Goal: Transaction & Acquisition: Purchase product/service

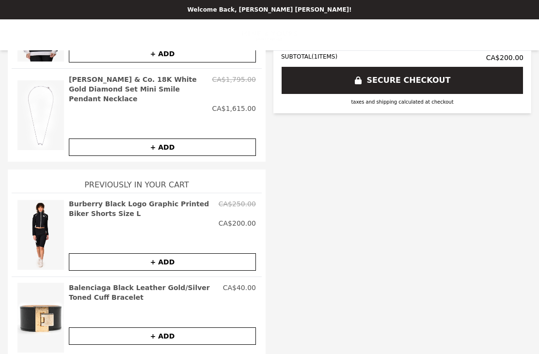
scroll to position [263, 0]
click at [39, 209] on img at bounding box center [40, 235] width 47 height 72
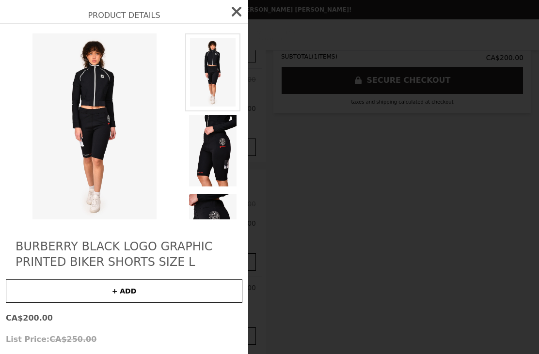
click at [48, 247] on h2 "Burberry Black Logo Graphic Printed Biker Shorts Size L" at bounding box center [124, 254] width 217 height 31
click at [238, 12] on icon "button" at bounding box center [237, 12] width 16 height 16
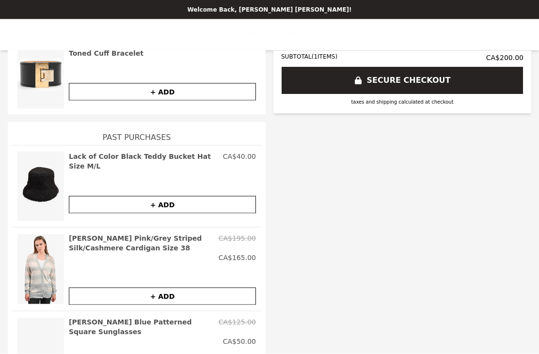
scroll to position [31, 0]
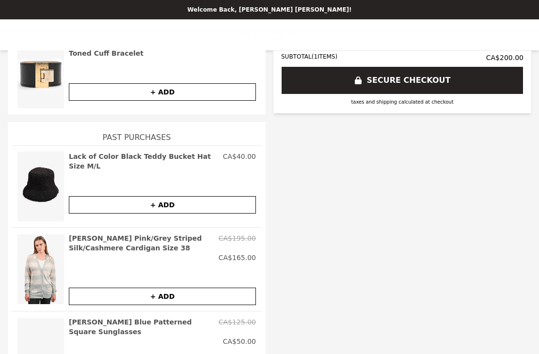
click at [94, 288] on button "+ ADD" at bounding box center [162, 296] width 187 height 17
click at [88, 196] on button "+ ADD" at bounding box center [162, 204] width 187 height 17
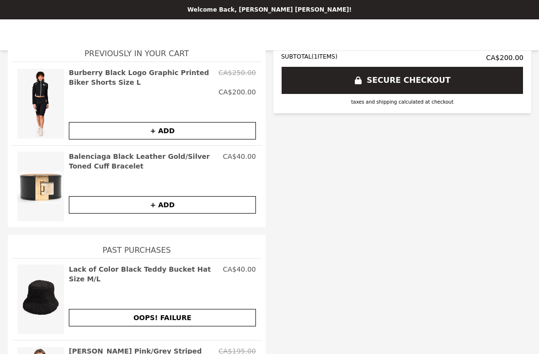
scroll to position [377, 0]
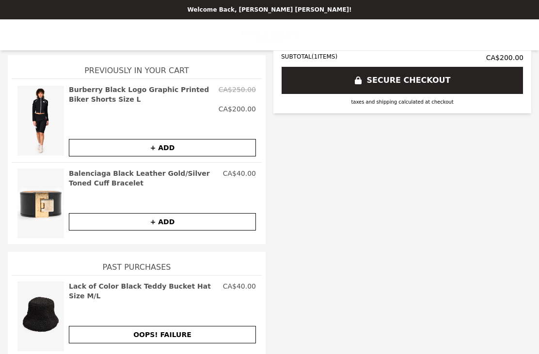
click at [87, 213] on button "+ ADD" at bounding box center [162, 221] width 187 height 17
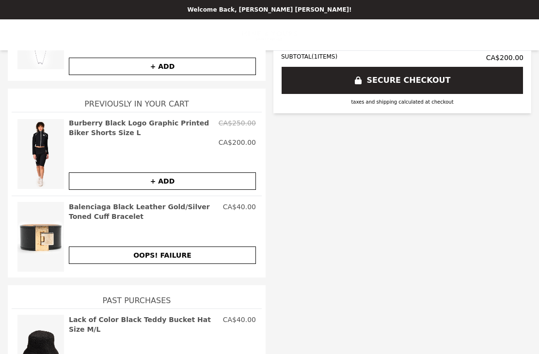
scroll to position [295, 0]
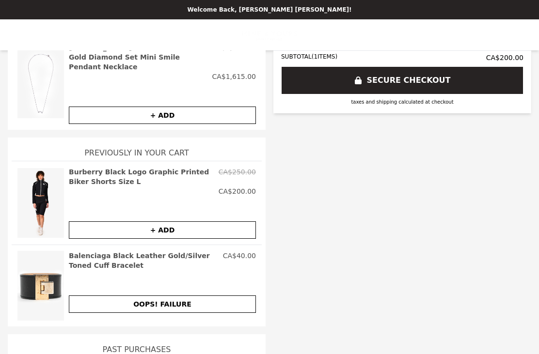
click at [88, 221] on button "+ ADD" at bounding box center [162, 229] width 187 height 17
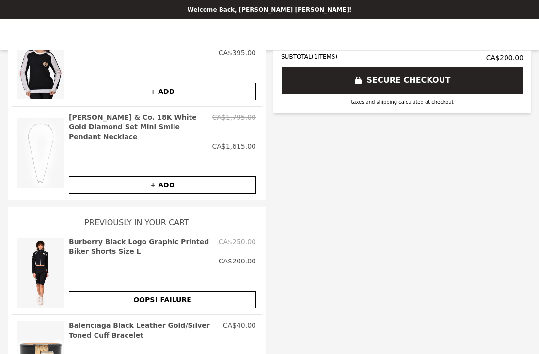
scroll to position [224, 0]
click at [81, 177] on button "+ ADD" at bounding box center [162, 185] width 187 height 17
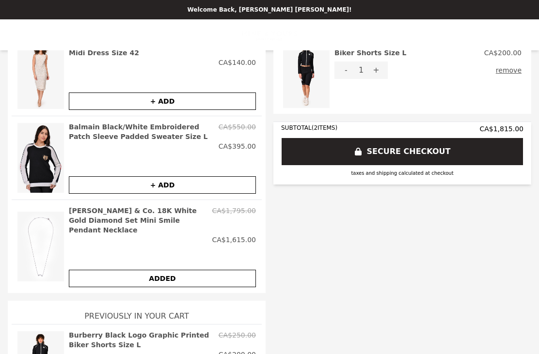
scroll to position [131, 0]
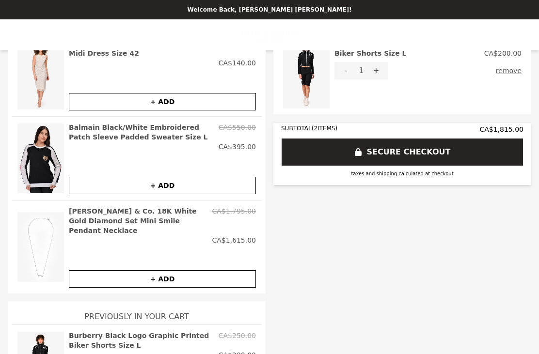
click at [93, 177] on button "+ ADD" at bounding box center [162, 185] width 187 height 17
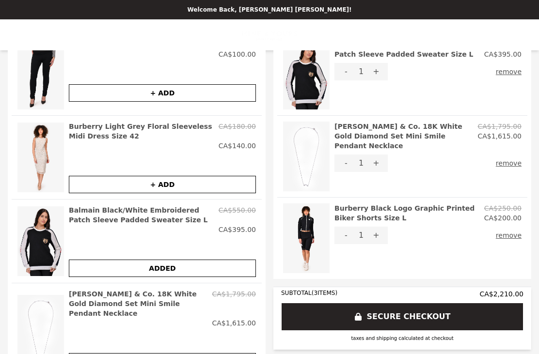
scroll to position [43, 0]
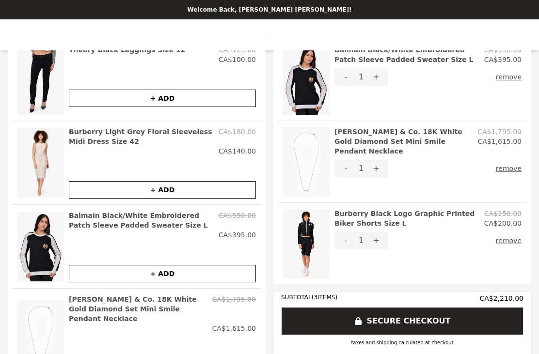
click at [90, 181] on button "+ ADD" at bounding box center [162, 189] width 187 height 17
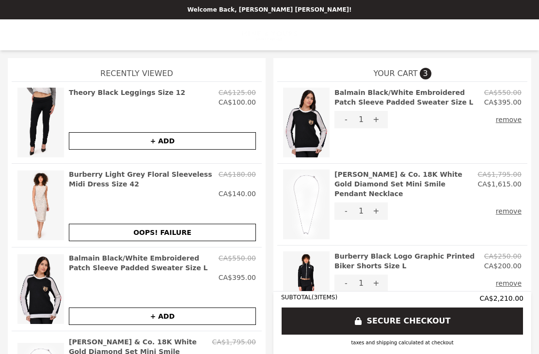
scroll to position [0, 0]
click at [89, 132] on button "+ ADD" at bounding box center [162, 140] width 187 height 17
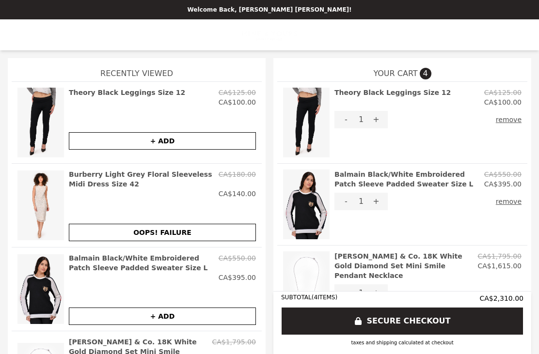
click at [505, 193] on button "remove" at bounding box center [509, 201] width 26 height 17
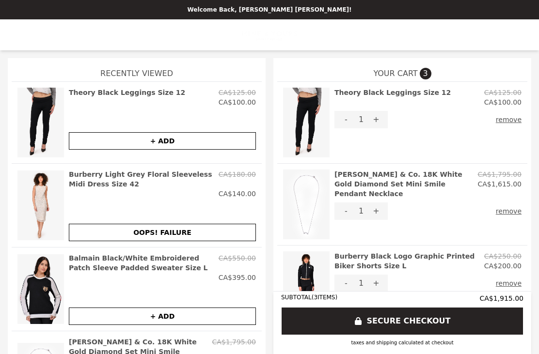
click at [502, 203] on button "remove" at bounding box center [509, 211] width 26 height 17
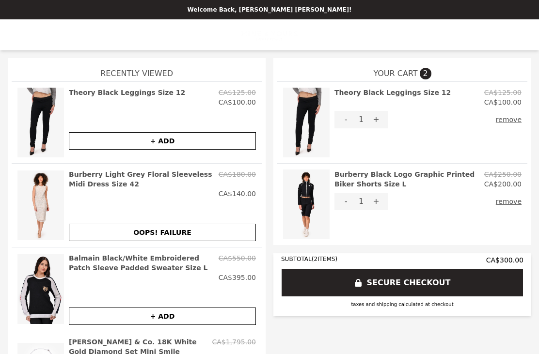
click at [378, 170] on h2 "Burberry Black Logo Graphic Printed Biker Shorts Size L" at bounding box center [407, 179] width 146 height 19
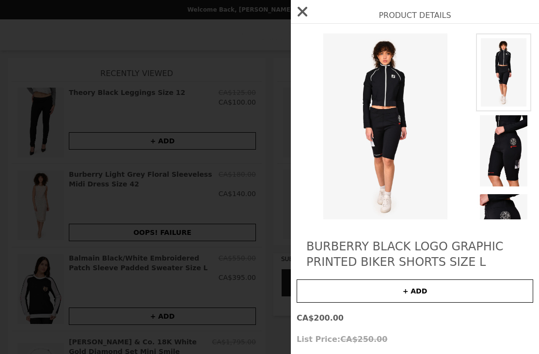
click at [495, 211] on img at bounding box center [503, 229] width 55 height 79
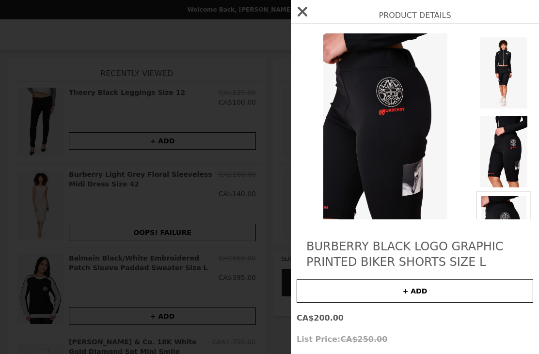
click at [497, 171] on img at bounding box center [503, 151] width 55 height 79
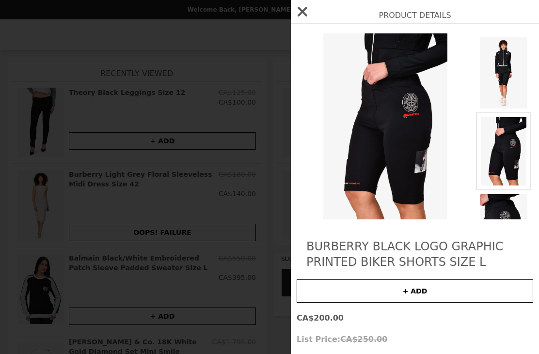
click at [69, 73] on div "Product Details Burberry Black Logo Graphic Printed Biker Shorts Size L + ADD C…" at bounding box center [269, 177] width 539 height 354
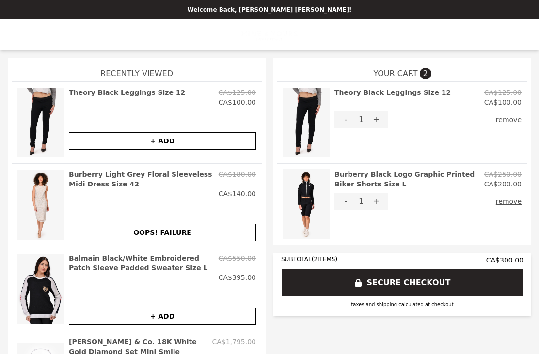
click at [36, 94] on img at bounding box center [40, 123] width 47 height 70
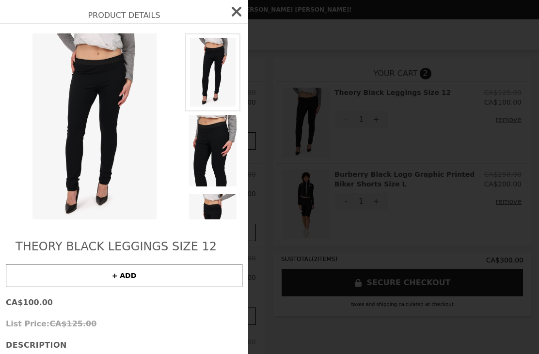
click at [201, 159] on img at bounding box center [212, 150] width 55 height 79
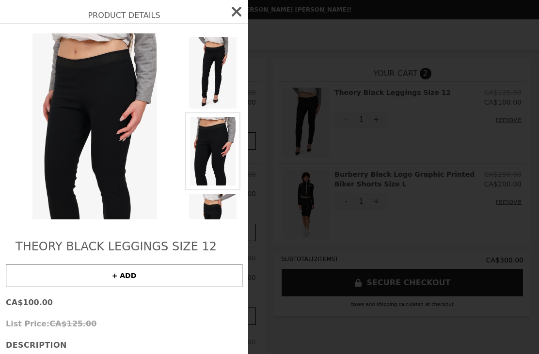
click at [238, 10] on icon "button" at bounding box center [237, 12] width 10 height 10
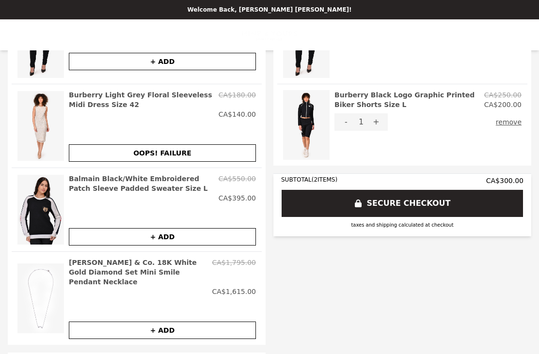
scroll to position [80, 0]
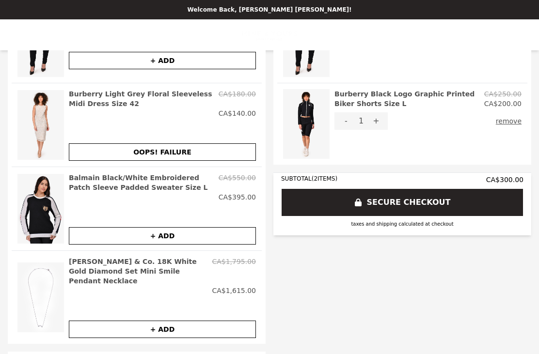
click at [354, 96] on h2 "Burberry Black Logo Graphic Printed Biker Shorts Size L" at bounding box center [407, 98] width 146 height 19
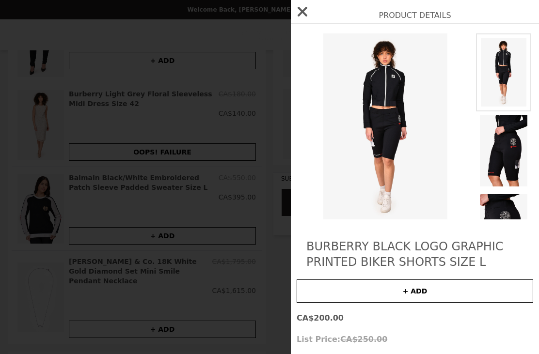
scroll to position [0, 0]
click at [295, 7] on icon "button" at bounding box center [303, 12] width 16 height 16
